Goal: Information Seeking & Learning: Learn about a topic

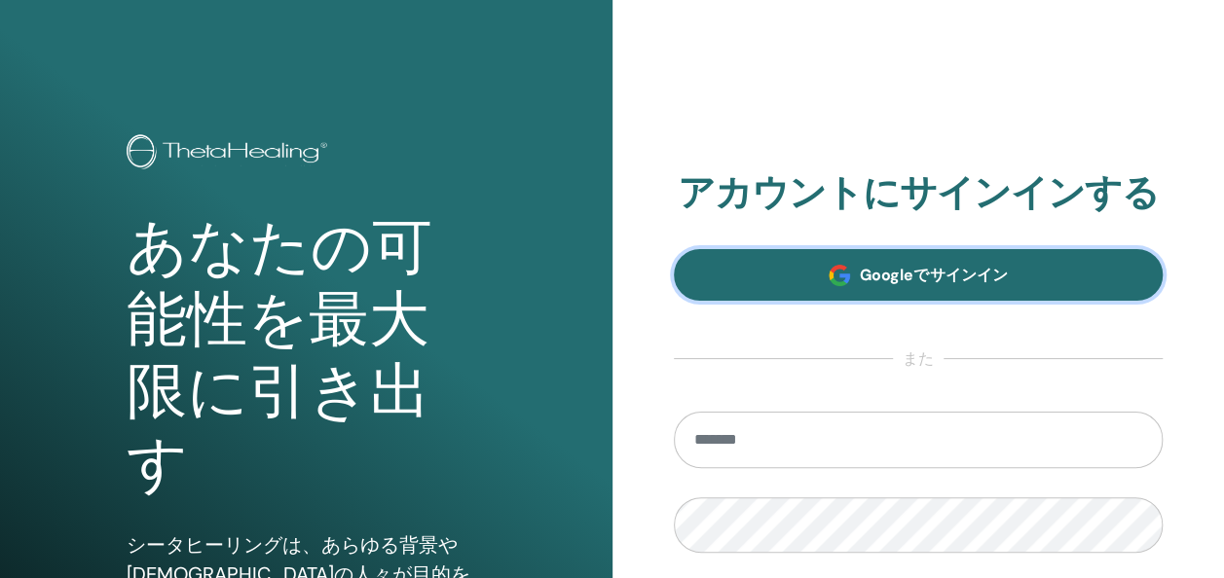
click at [794, 250] on link "Googleでサインイン" at bounding box center [919, 275] width 490 height 52
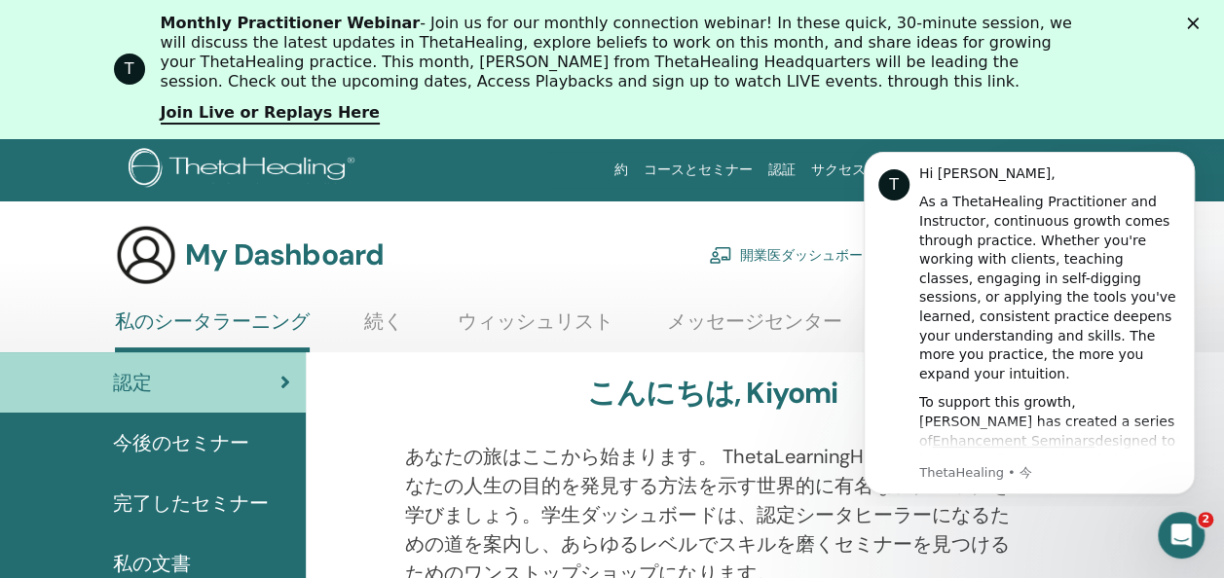
click at [531, 170] on div "約 コースとセミナー 認証 サクセスストーリー 資力 店 KM [PERSON_NAME] 私のシータラーニング 私のシータヒーリング 私のセミナー ウィッシ…" at bounding box center [748, 170] width 742 height 36
click at [744, 165] on link "コースとセミナー" at bounding box center [698, 170] width 125 height 36
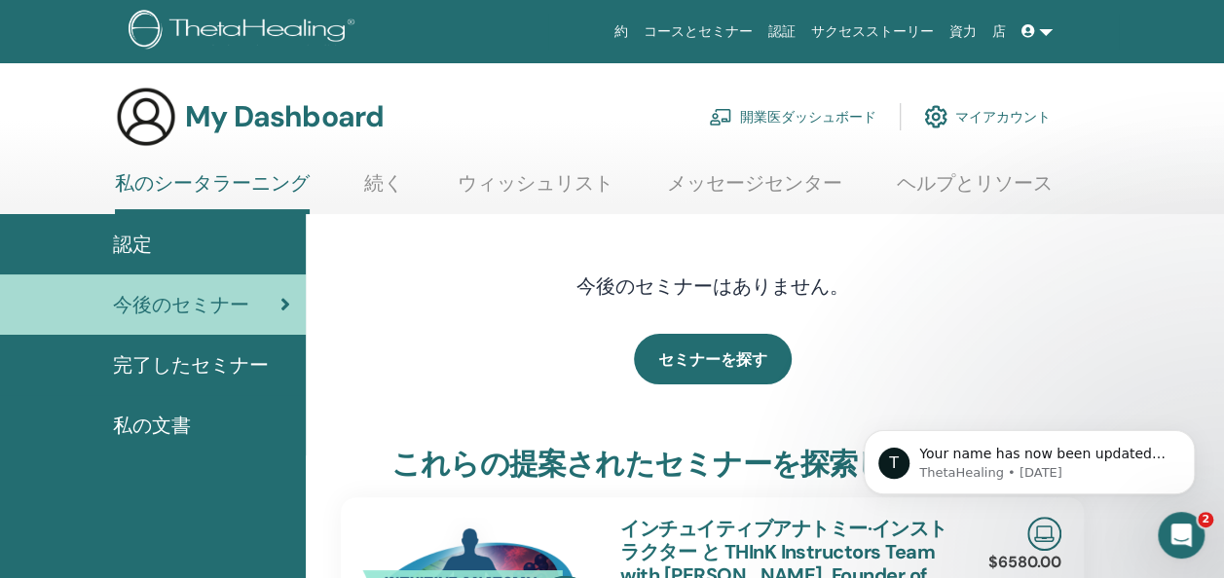
click at [261, 124] on h3 "My Dashboard" at bounding box center [284, 116] width 199 height 35
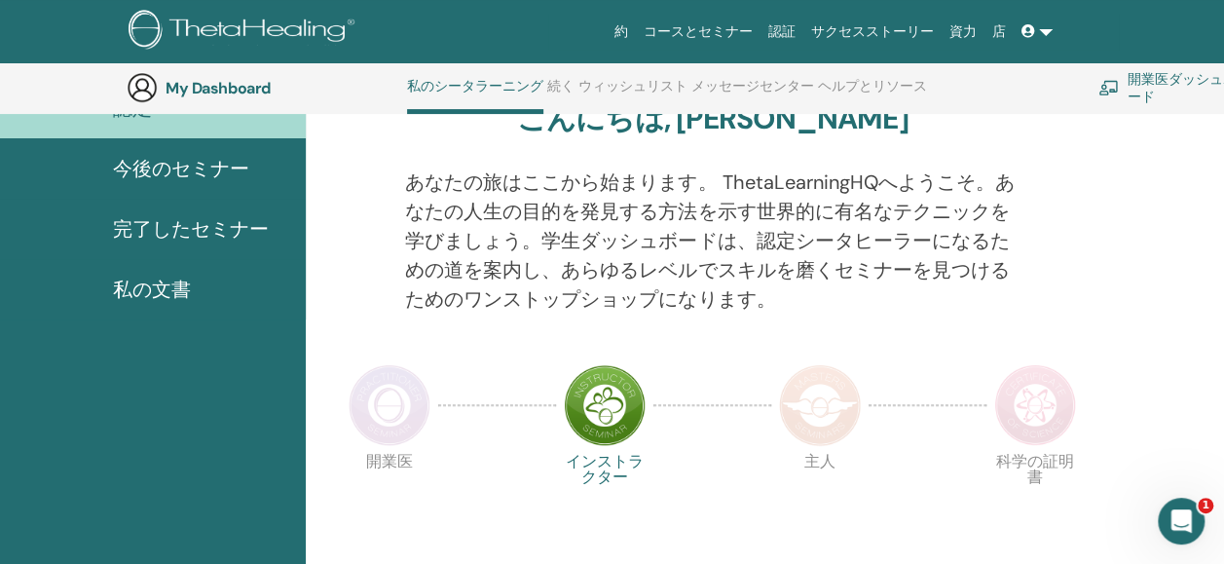
scroll to position [245, 0]
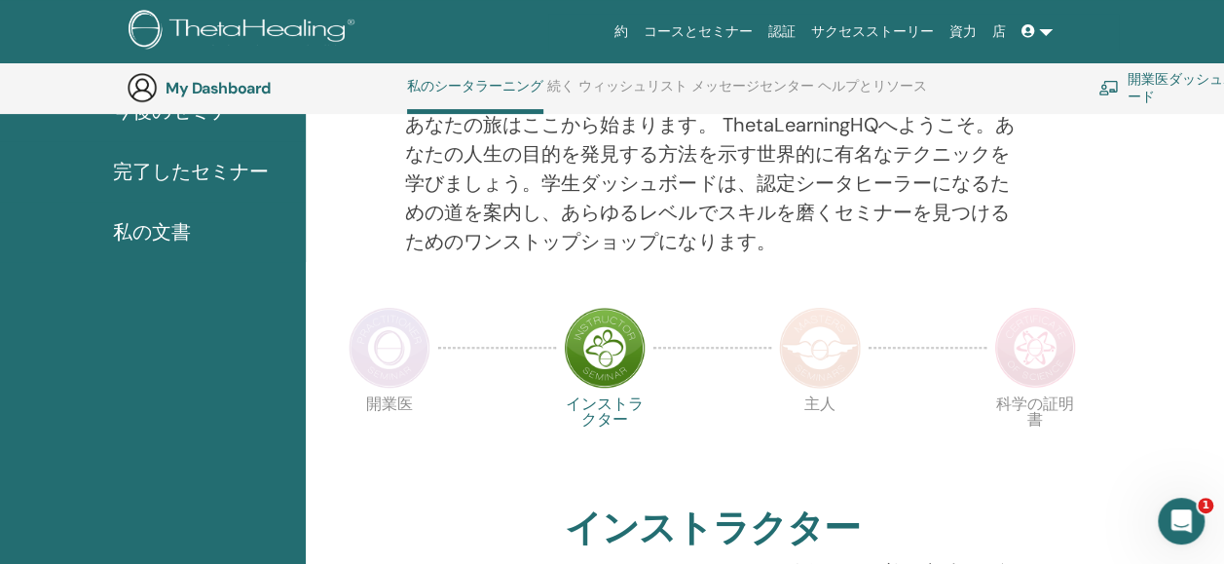
click at [185, 177] on span "完了したセミナー" at bounding box center [191, 171] width 156 height 29
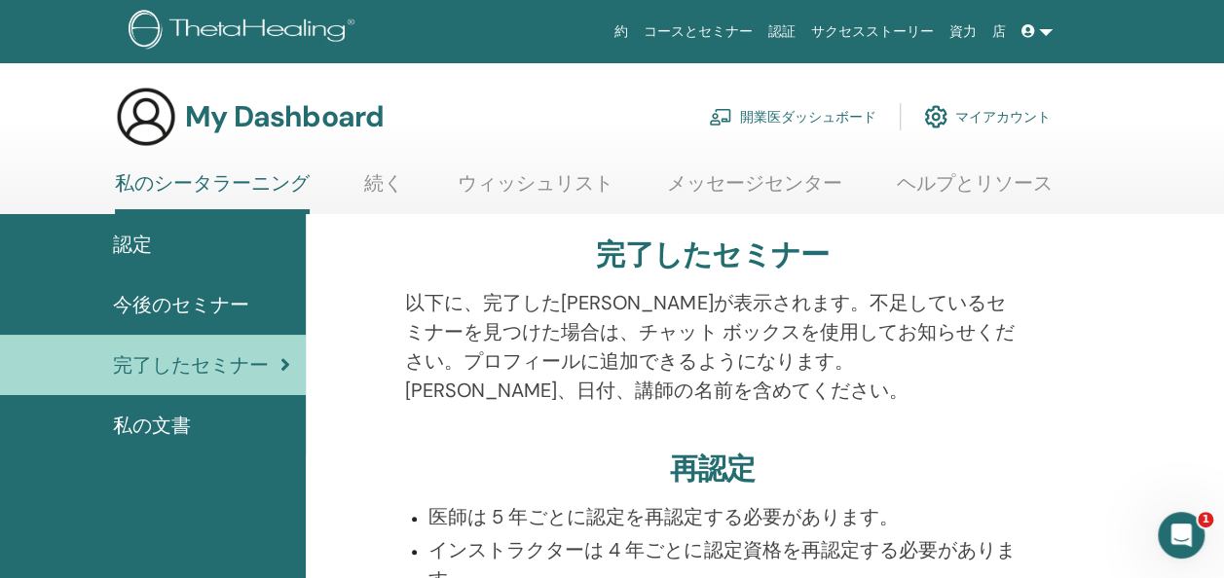
click at [1046, 31] on link at bounding box center [1036, 32] width 47 height 36
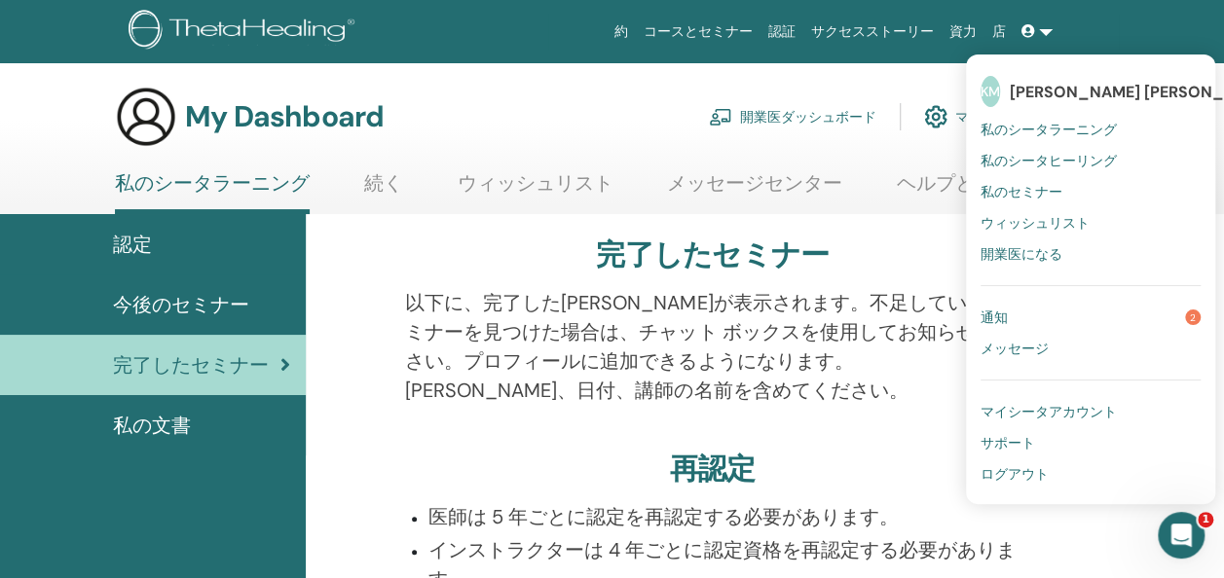
click at [997, 313] on span "通知" at bounding box center [993, 318] width 27 height 18
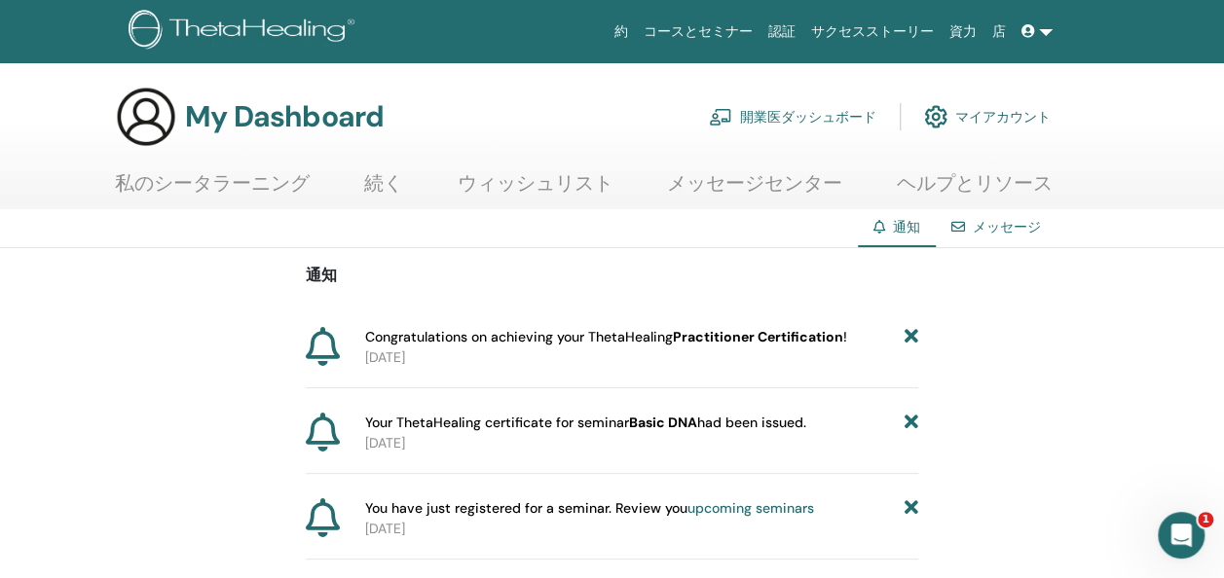
click at [977, 113] on link "マイアカウント" at bounding box center [987, 116] width 127 height 43
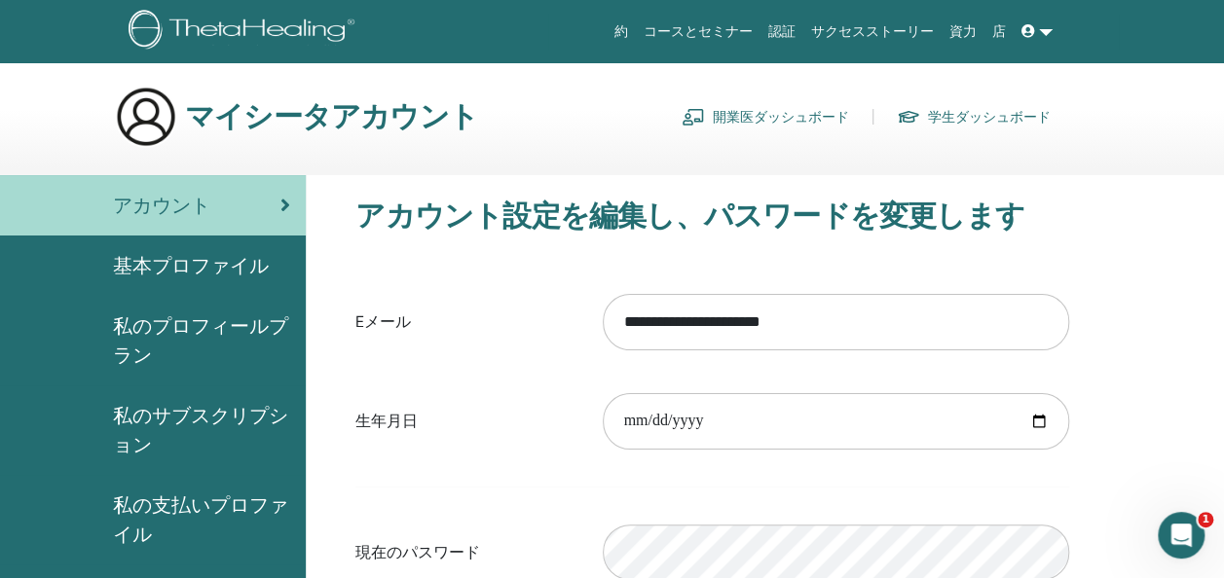
click at [230, 260] on span "基本プロファイル" at bounding box center [191, 265] width 156 height 29
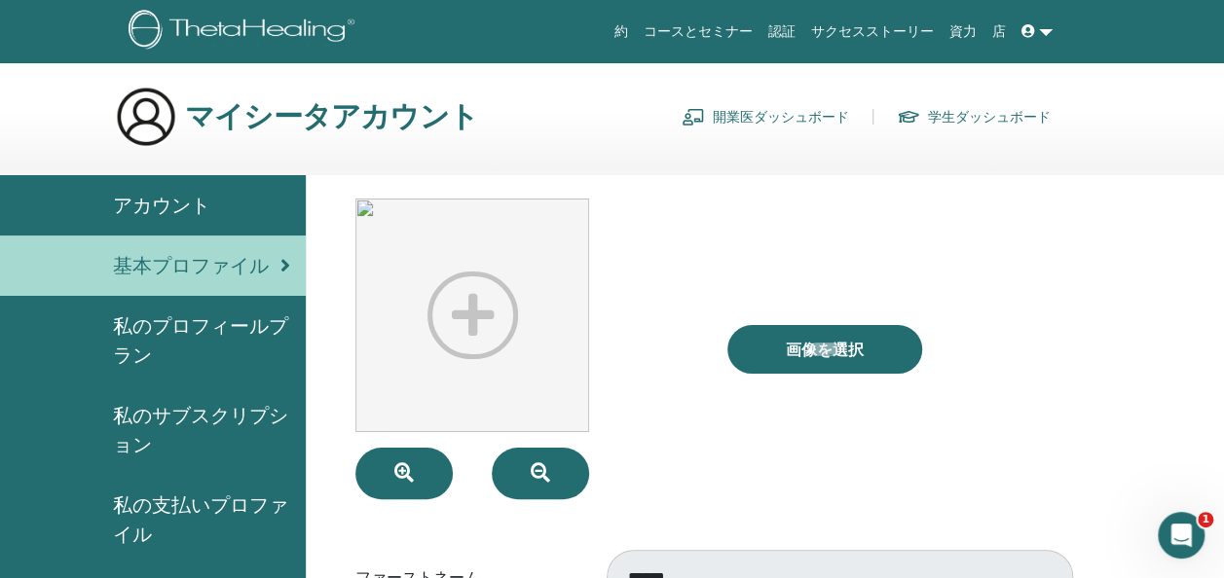
click at [173, 199] on span "アカウント" at bounding box center [161, 205] width 97 height 29
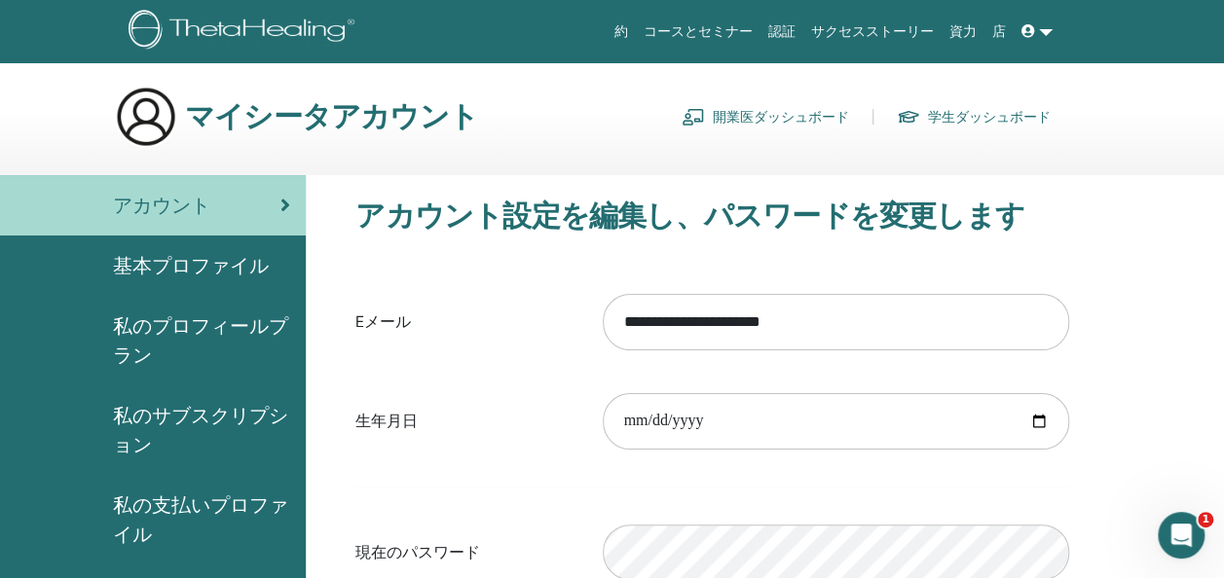
click at [199, 320] on span "私のプロフィールプラン" at bounding box center [201, 340] width 177 height 58
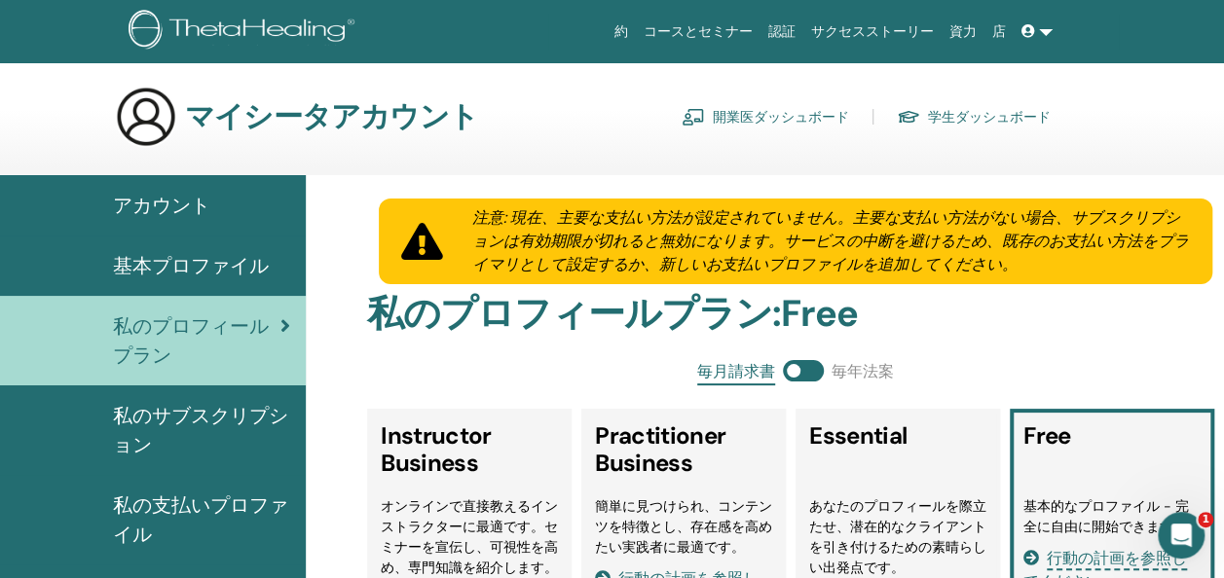
click at [161, 411] on span "私のサブスクリプション" at bounding box center [201, 430] width 177 height 58
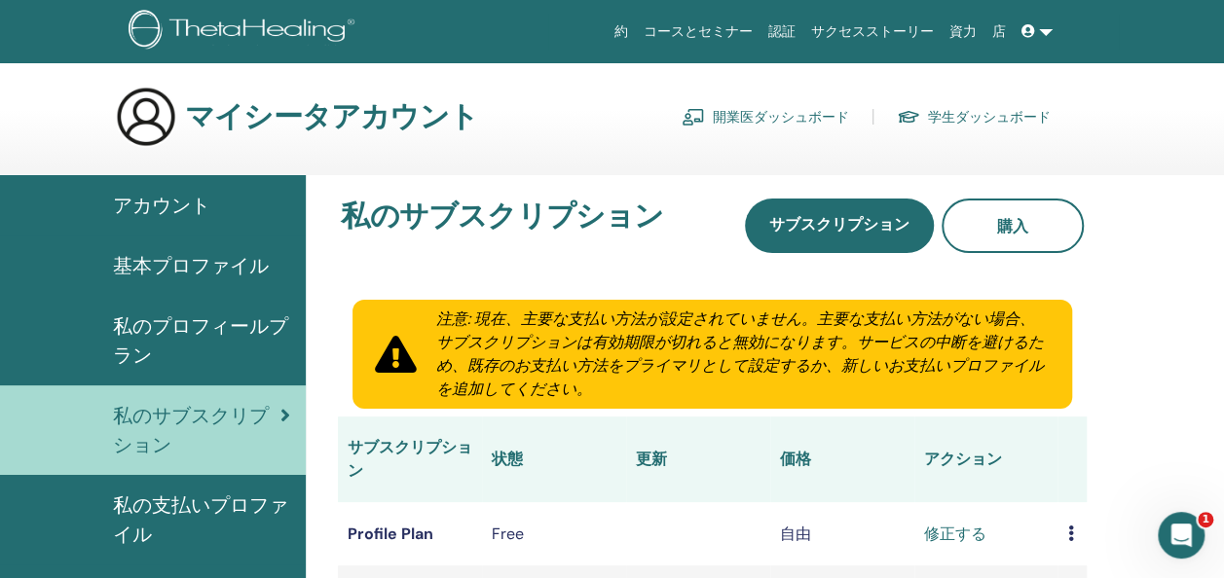
click at [1042, 29] on link at bounding box center [1036, 32] width 47 height 36
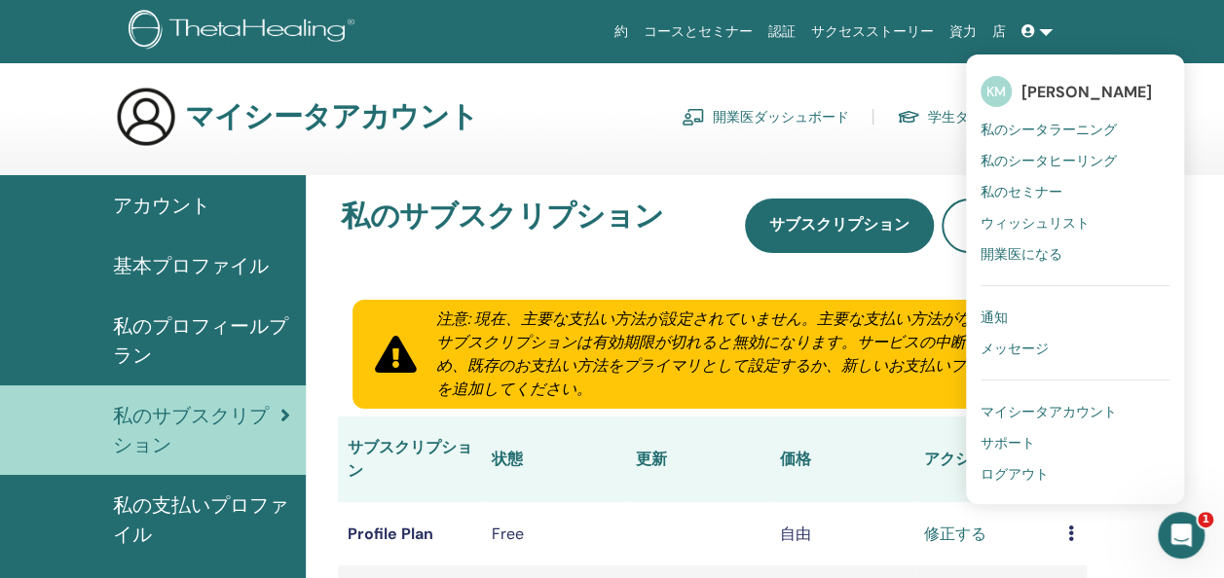
click at [1074, 85] on span "[PERSON_NAME] [PERSON_NAME]" at bounding box center [1086, 92] width 130 height 20
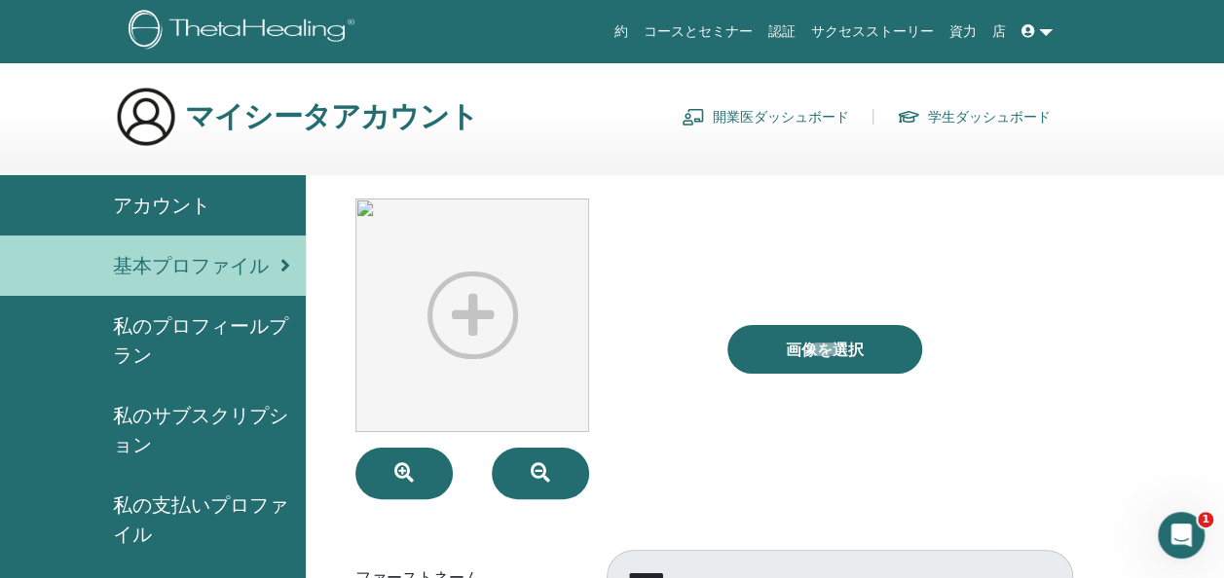
click at [486, 263] on img at bounding box center [472, 316] width 234 height 234
click at [475, 310] on img at bounding box center [472, 316] width 234 height 234
click at [362, 210] on img at bounding box center [472, 316] width 234 height 234
click at [361, 210] on img at bounding box center [472, 316] width 234 height 234
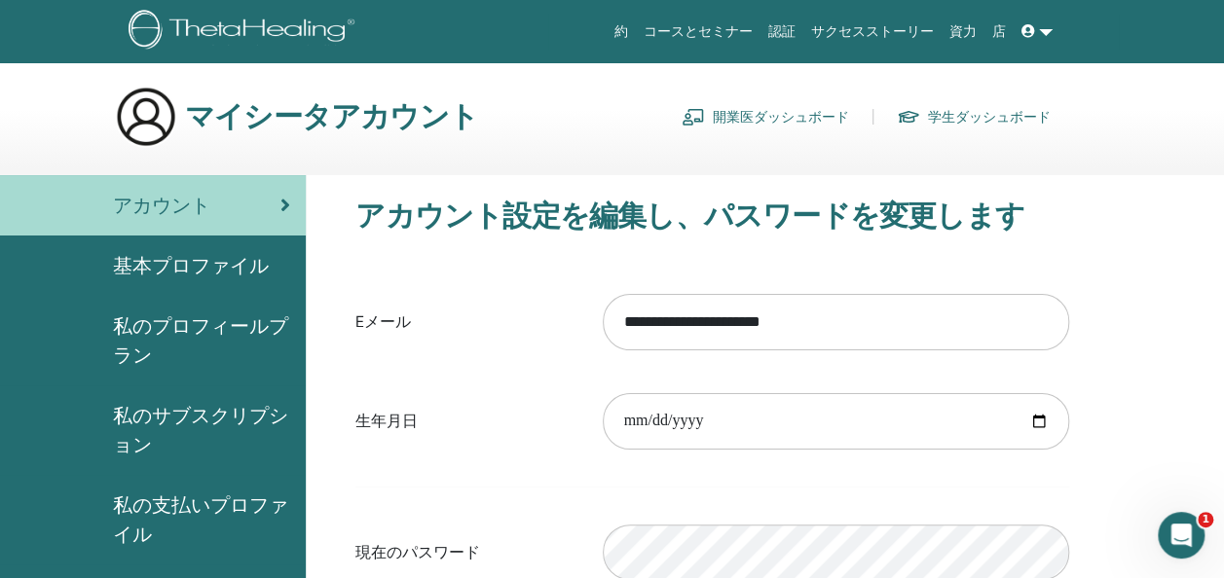
click at [975, 114] on link "学生ダッシュボード" at bounding box center [973, 116] width 154 height 31
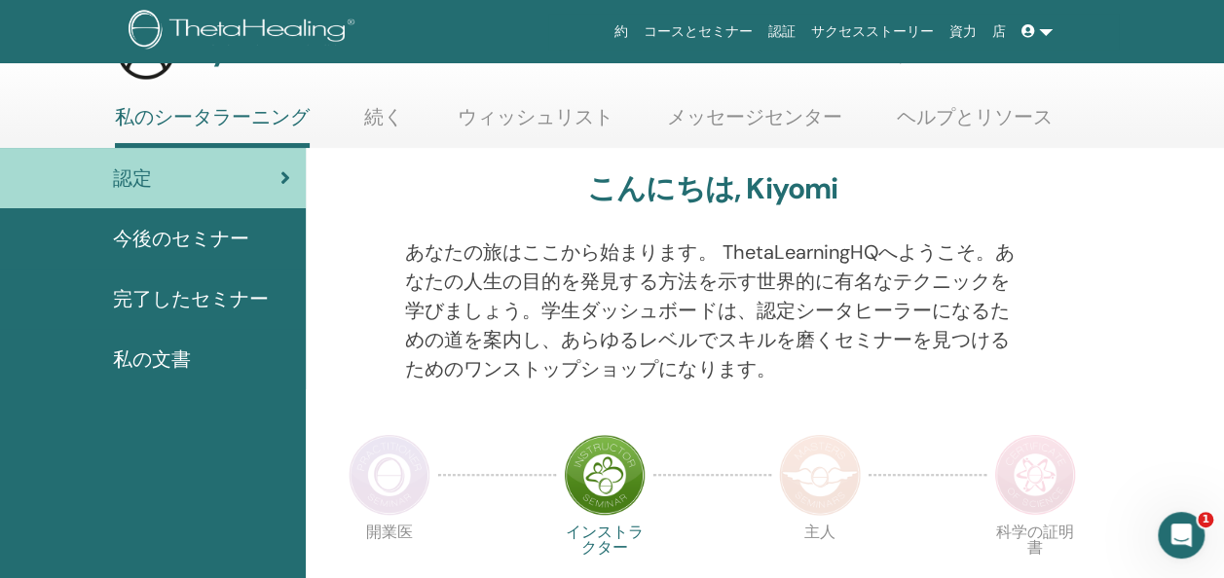
scroll to position [97, 0]
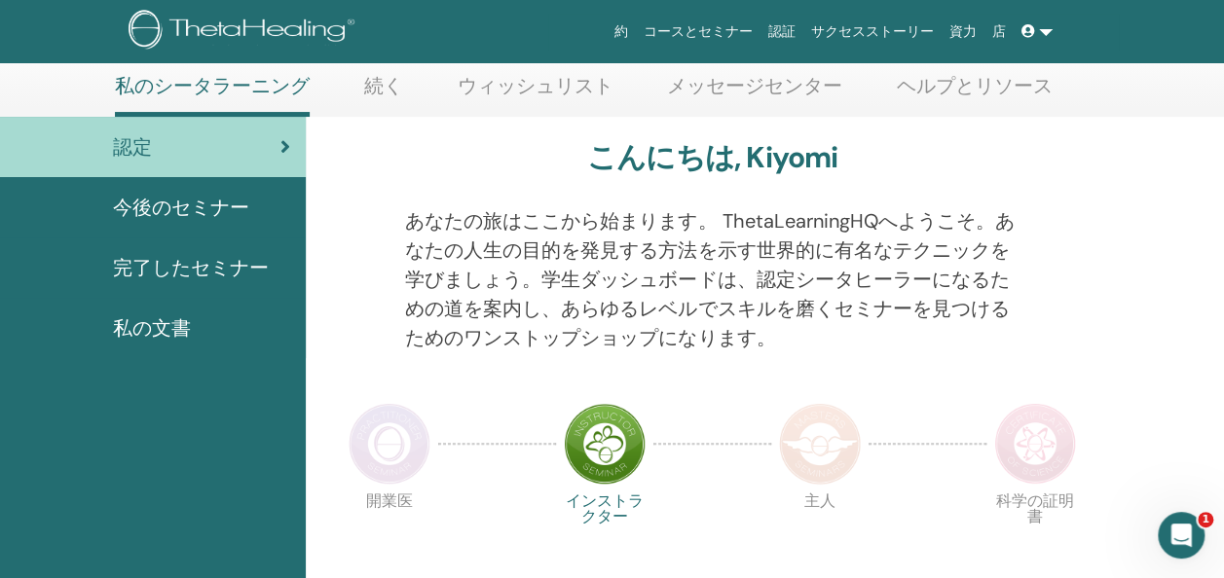
click at [194, 267] on span "完了したセミナー" at bounding box center [191, 267] width 156 height 29
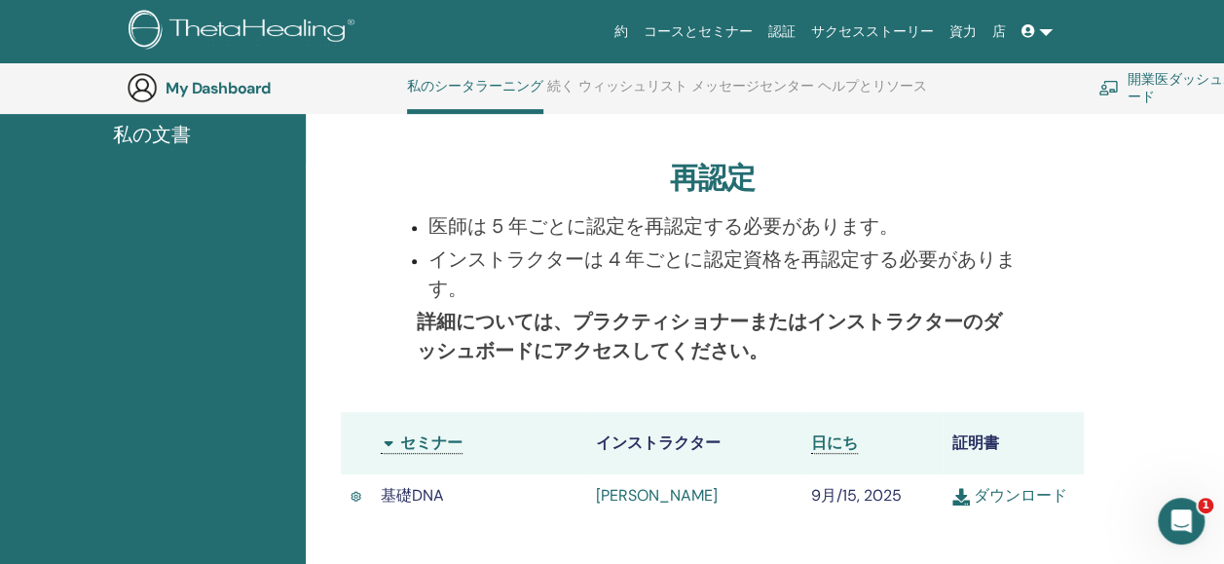
scroll to position [537, 0]
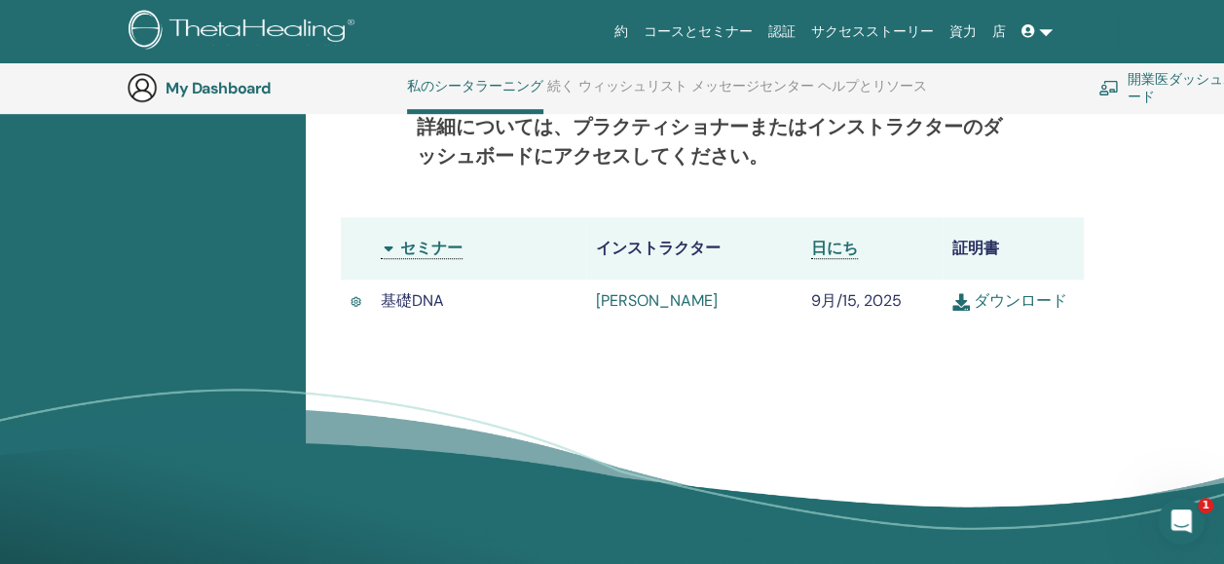
click at [643, 302] on link "[PERSON_NAME]" at bounding box center [657, 300] width 122 height 20
